Goal: Transaction & Acquisition: Obtain resource

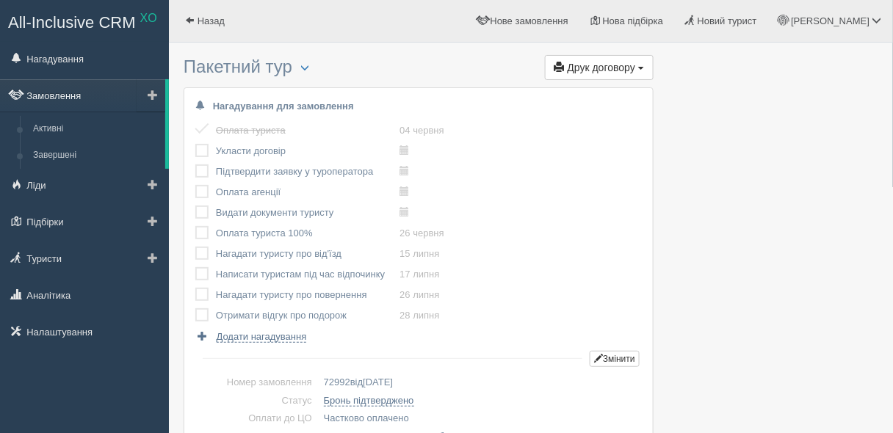
click at [68, 107] on link "Замовлення" at bounding box center [82, 95] width 165 height 32
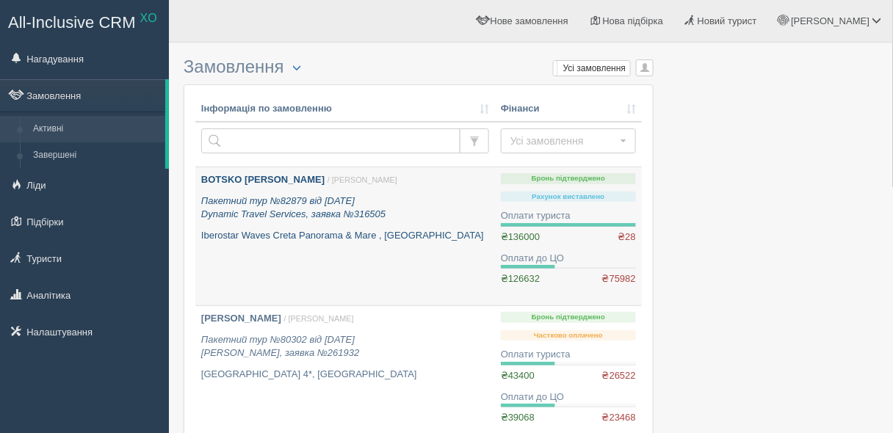
click at [300, 209] on icon "Пакетний тур №82879 від [DATE] Dynamic Travel Services, заявка №316505" at bounding box center [293, 207] width 184 height 25
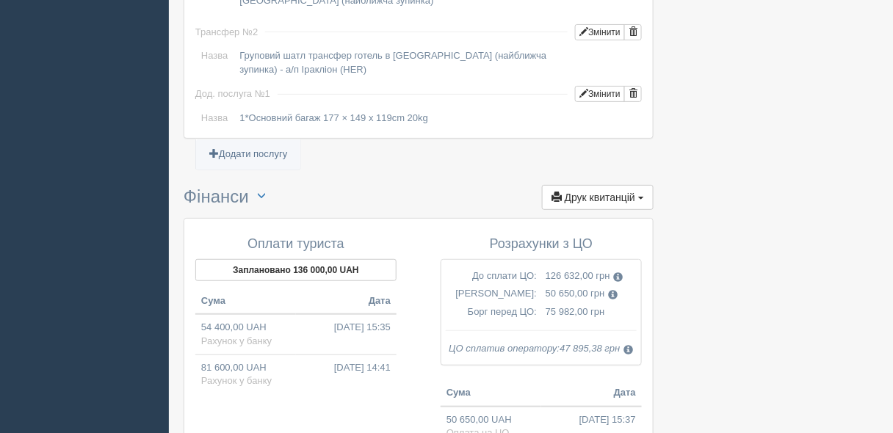
scroll to position [1463, 0]
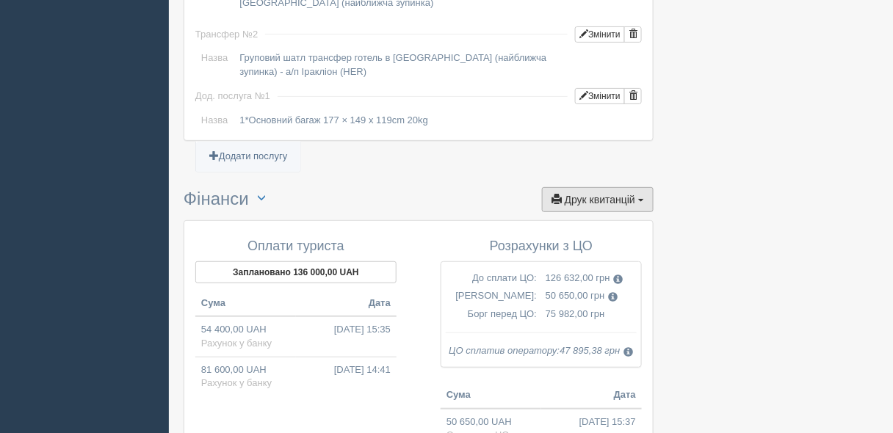
click at [588, 194] on span "Друк квитанцій" at bounding box center [600, 200] width 71 height 12
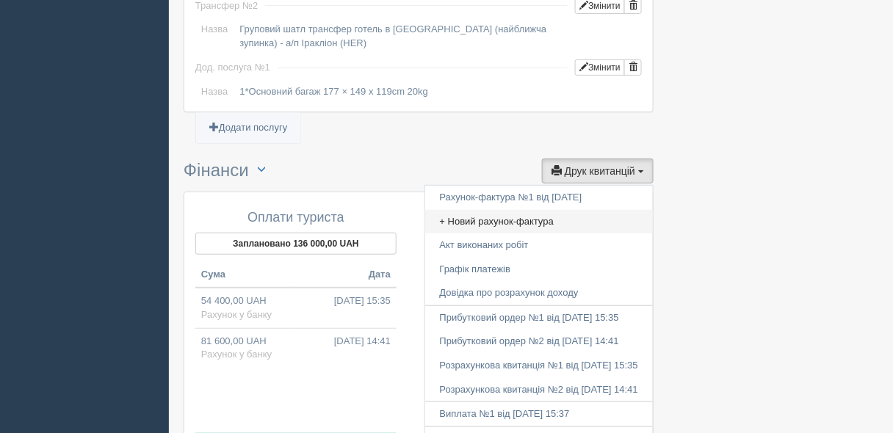
scroll to position [1495, 0]
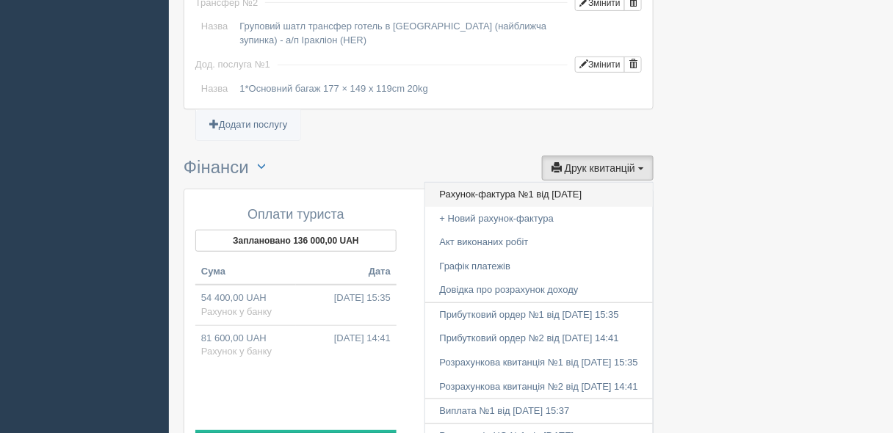
click at [569, 183] on link "Рахунок-фактура №1 від 15.05.2025" at bounding box center [539, 195] width 228 height 24
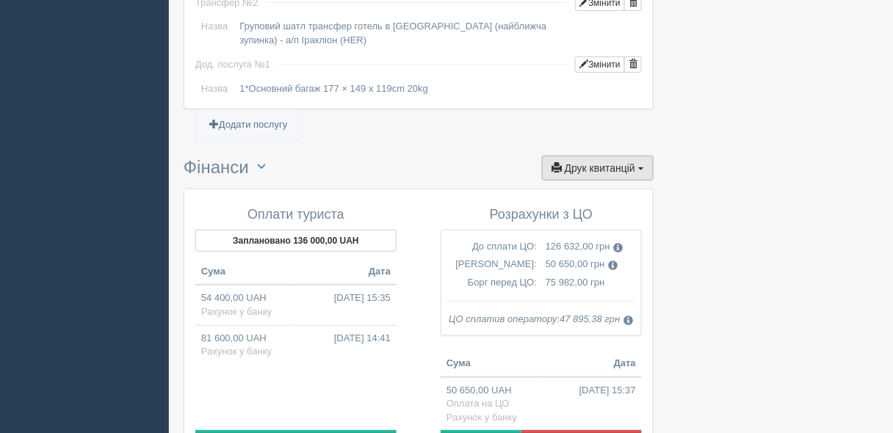
click at [618, 162] on span "Друк квитанцій" at bounding box center [600, 168] width 71 height 12
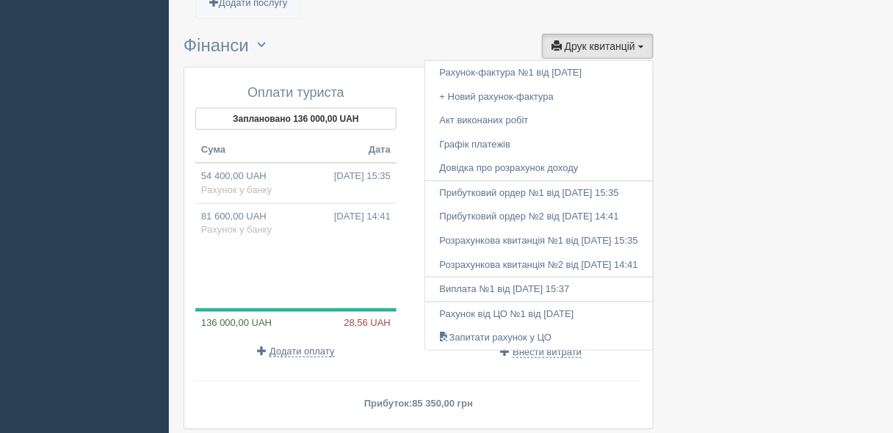
scroll to position [1628, 0]
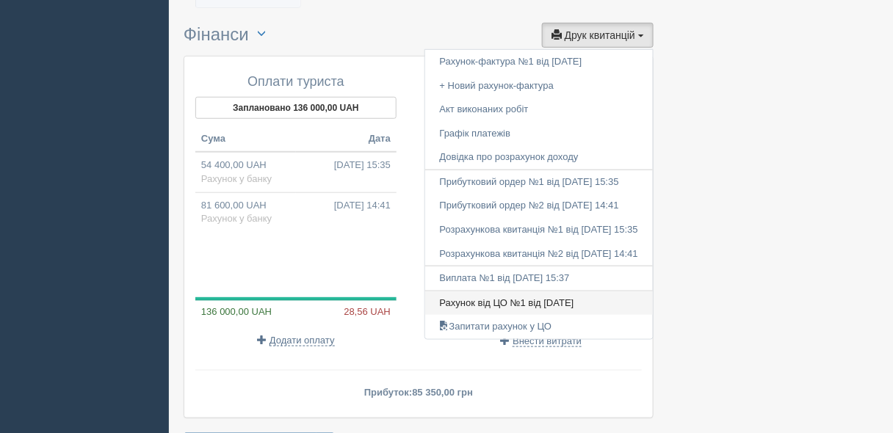
click at [563, 292] on link "Рахунок від ЦО №1 від 16.05.2025" at bounding box center [539, 304] width 228 height 24
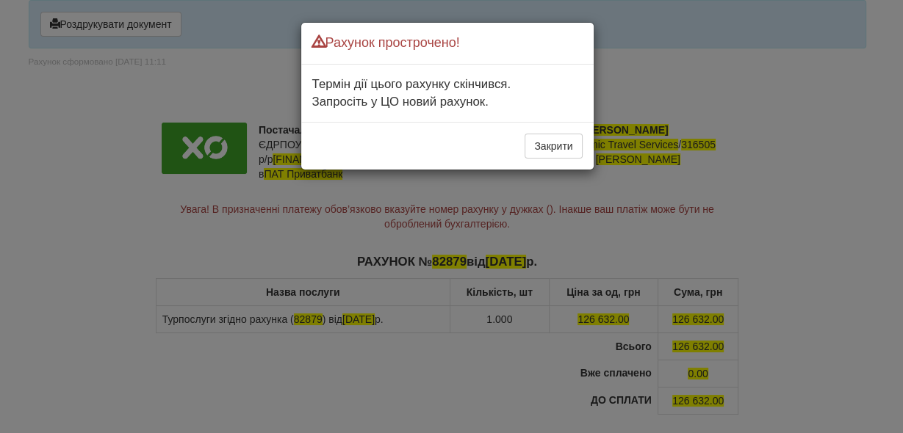
click at [536, 213] on div "Рахунок прострочено! Термін дії цього рахунку скінчився. Запросіть у ЦО новий р…" at bounding box center [451, 216] width 903 height 433
drag, startPoint x: 551, startPoint y: 146, endPoint x: 676, endPoint y: 9, distance: 185.6
click at [676, 9] on div "Рахунок прострочено! Термін дії цього рахунку скінчився. Запросіть у ЦО новий р…" at bounding box center [451, 216] width 903 height 433
